Goal: Task Accomplishment & Management: Manage account settings

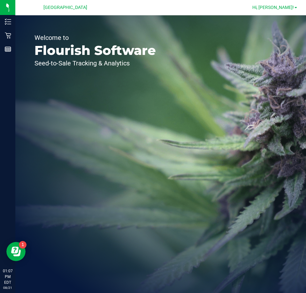
click at [279, 8] on span "Hi, [PERSON_NAME]!" at bounding box center [272, 7] width 41 height 5
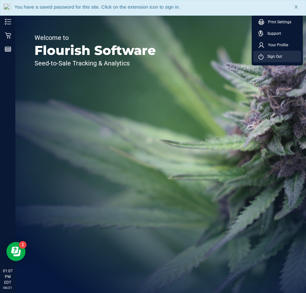
click at [273, 55] on span "Sign Out" at bounding box center [272, 56] width 19 height 6
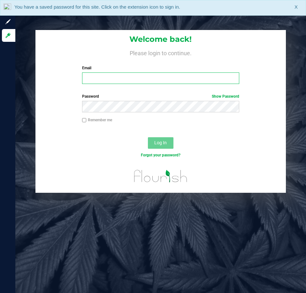
click at [163, 80] on input "Email" at bounding box center [160, 77] width 157 height 11
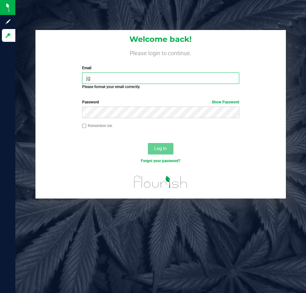
type input "j"
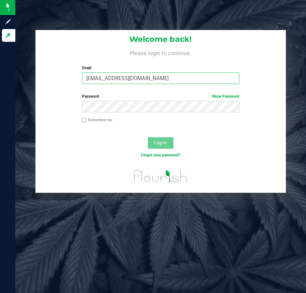
type input "jgostynski@liveparallel.com"
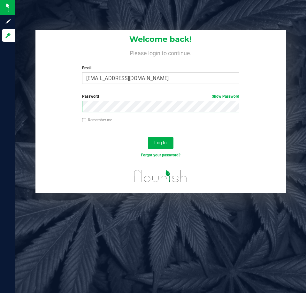
click at [148, 137] on button "Log In" at bounding box center [161, 142] width 26 height 11
